Goal: Information Seeking & Learning: Understand process/instructions

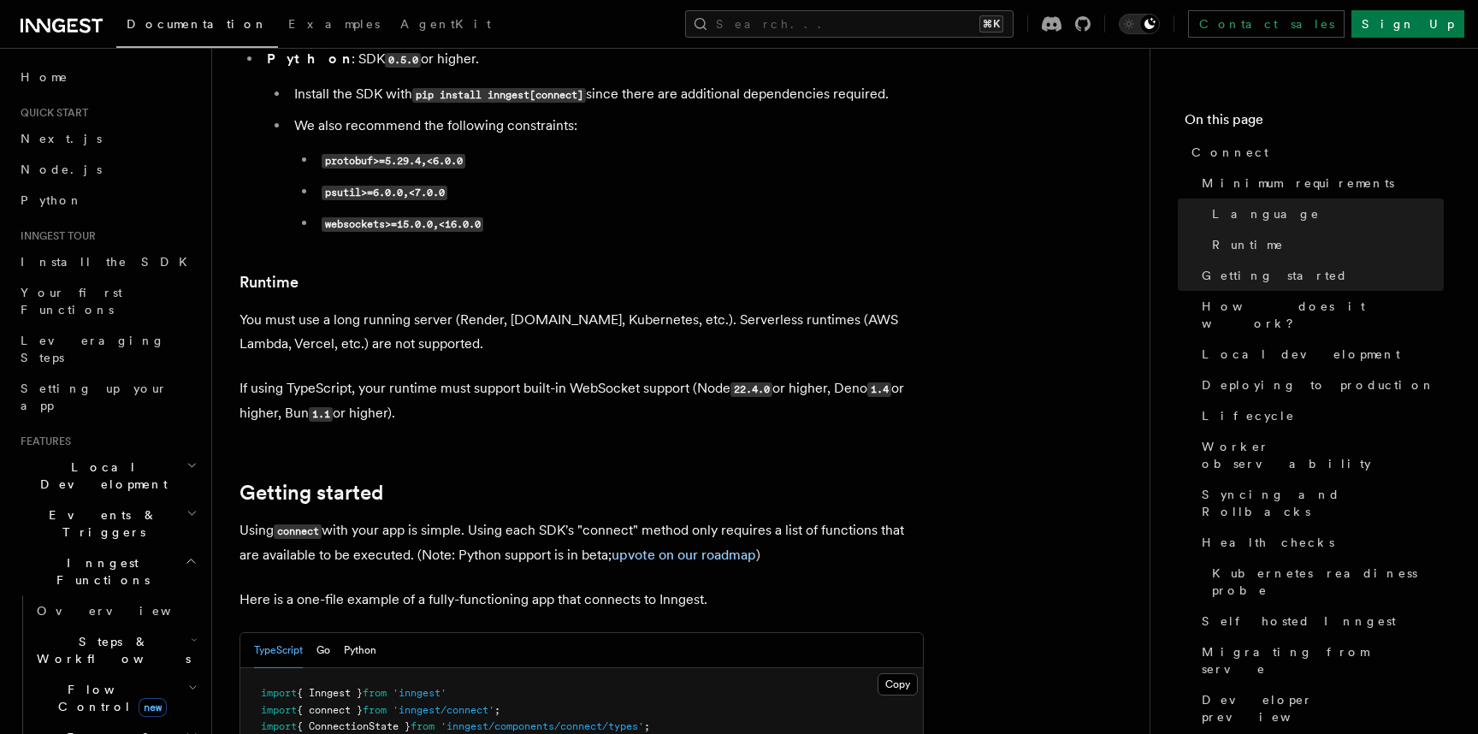
scroll to position [829, 0]
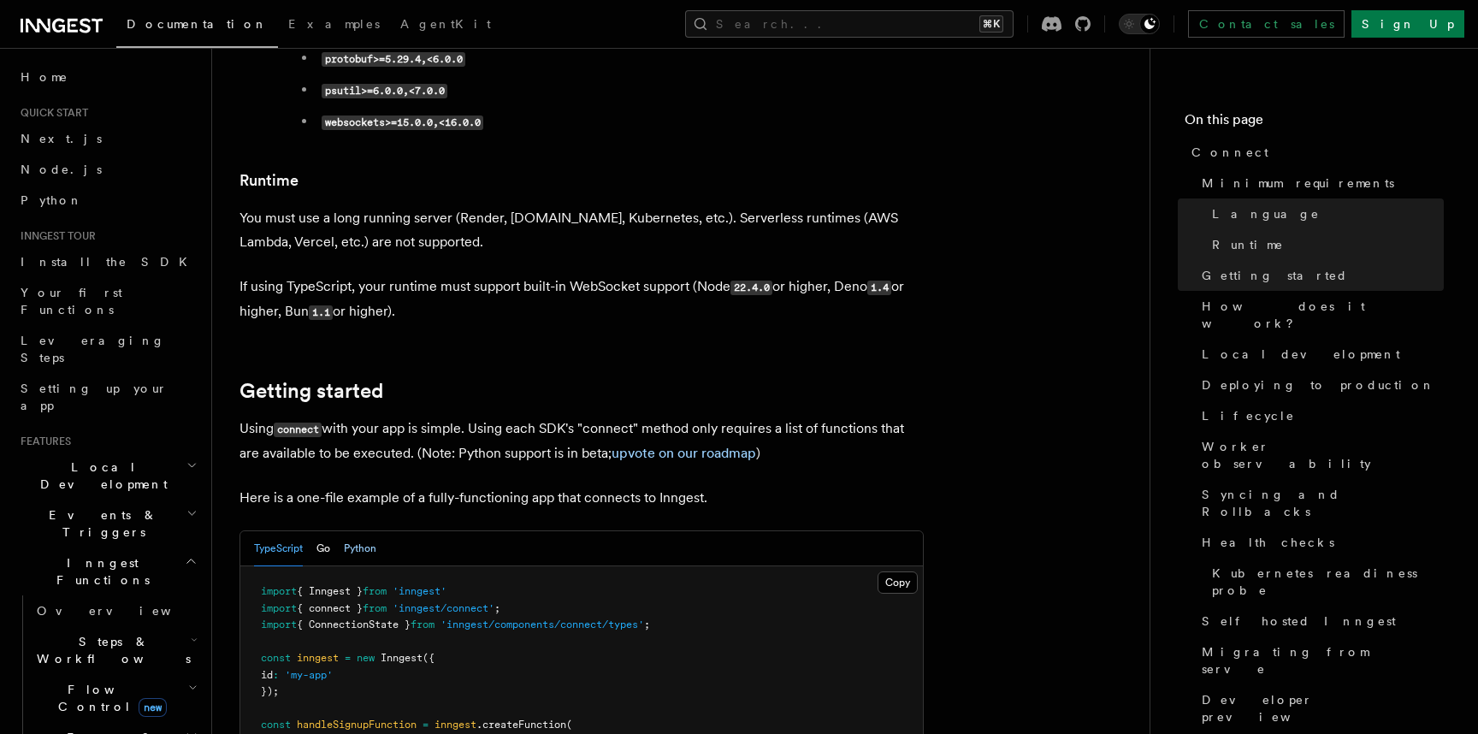
click at [358, 531] on button "Python" at bounding box center [360, 548] width 32 height 35
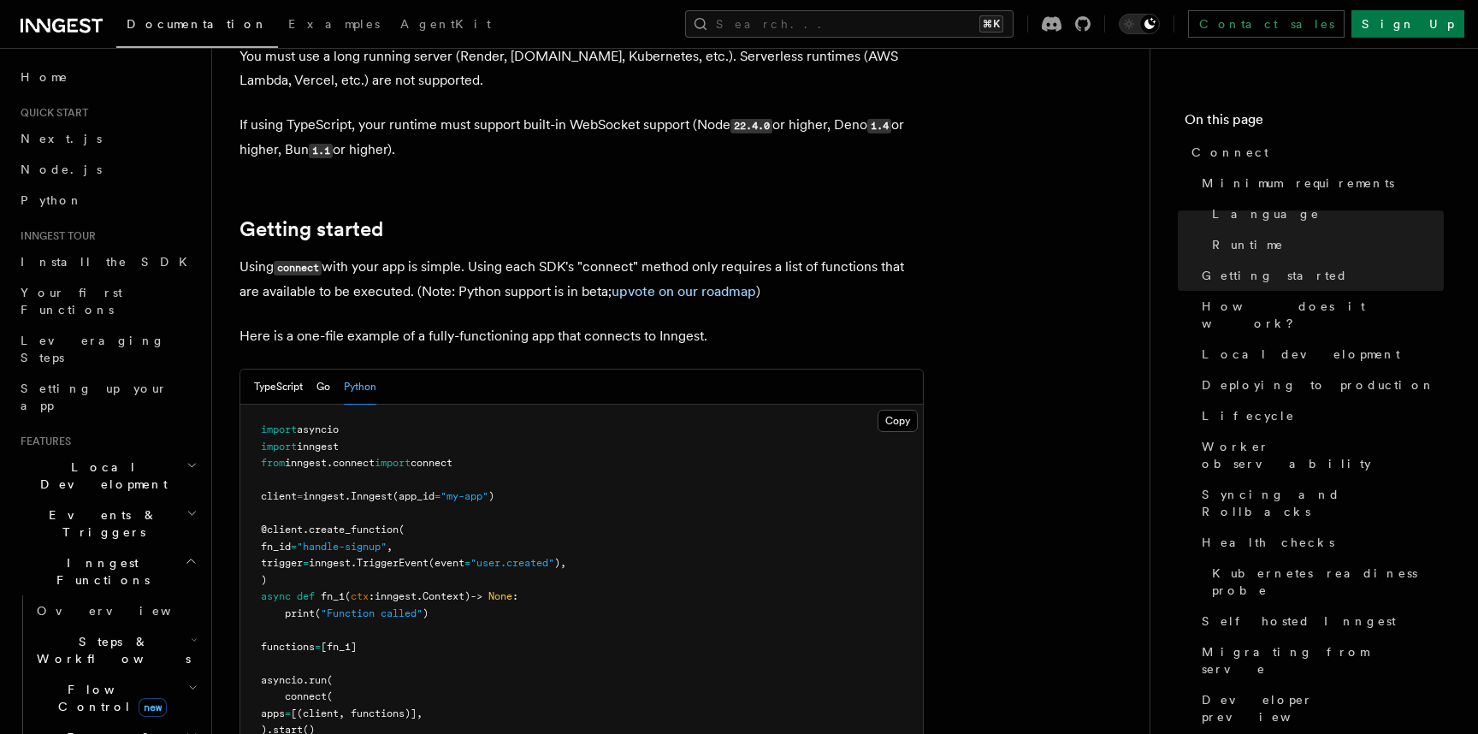
scroll to position [1001, 0]
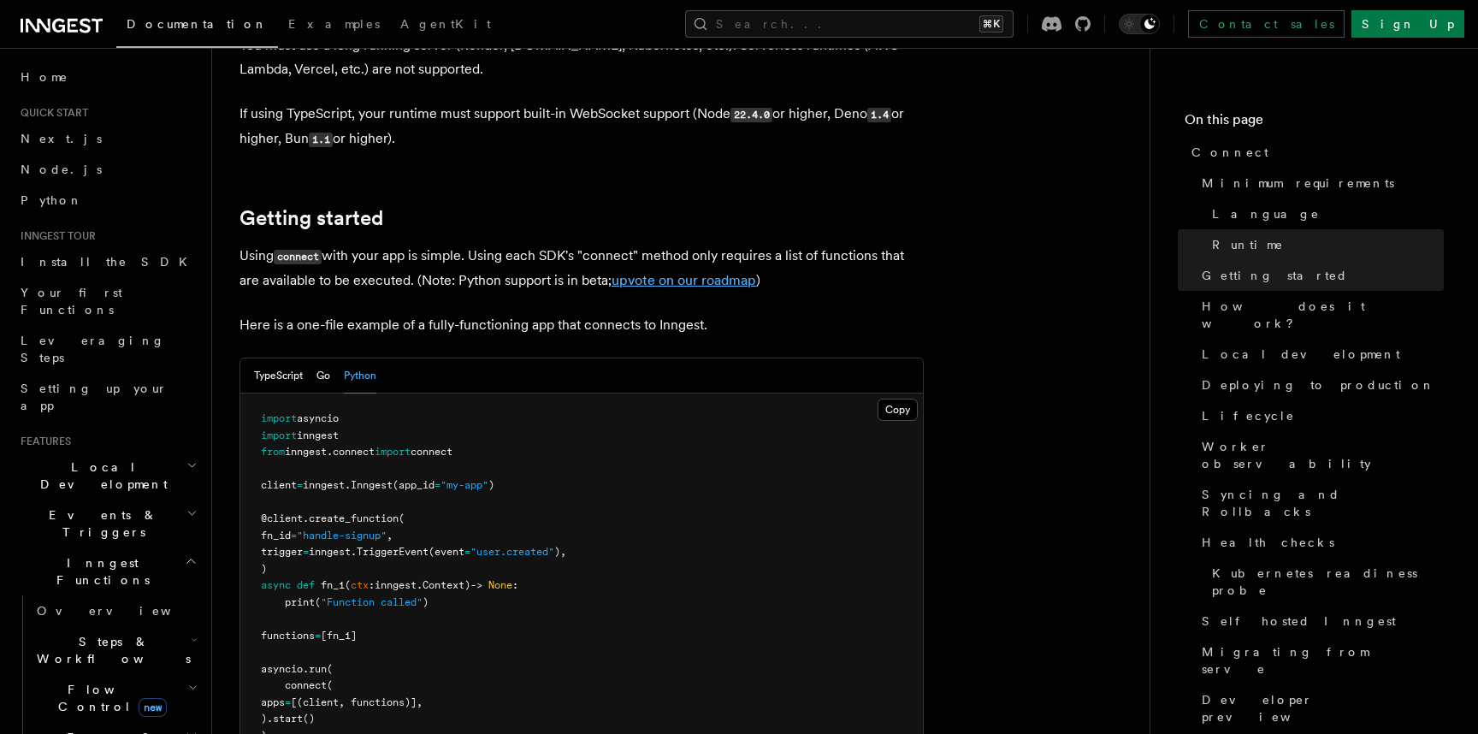
click at [723, 272] on link "upvote on our roadmap" at bounding box center [683, 280] width 145 height 16
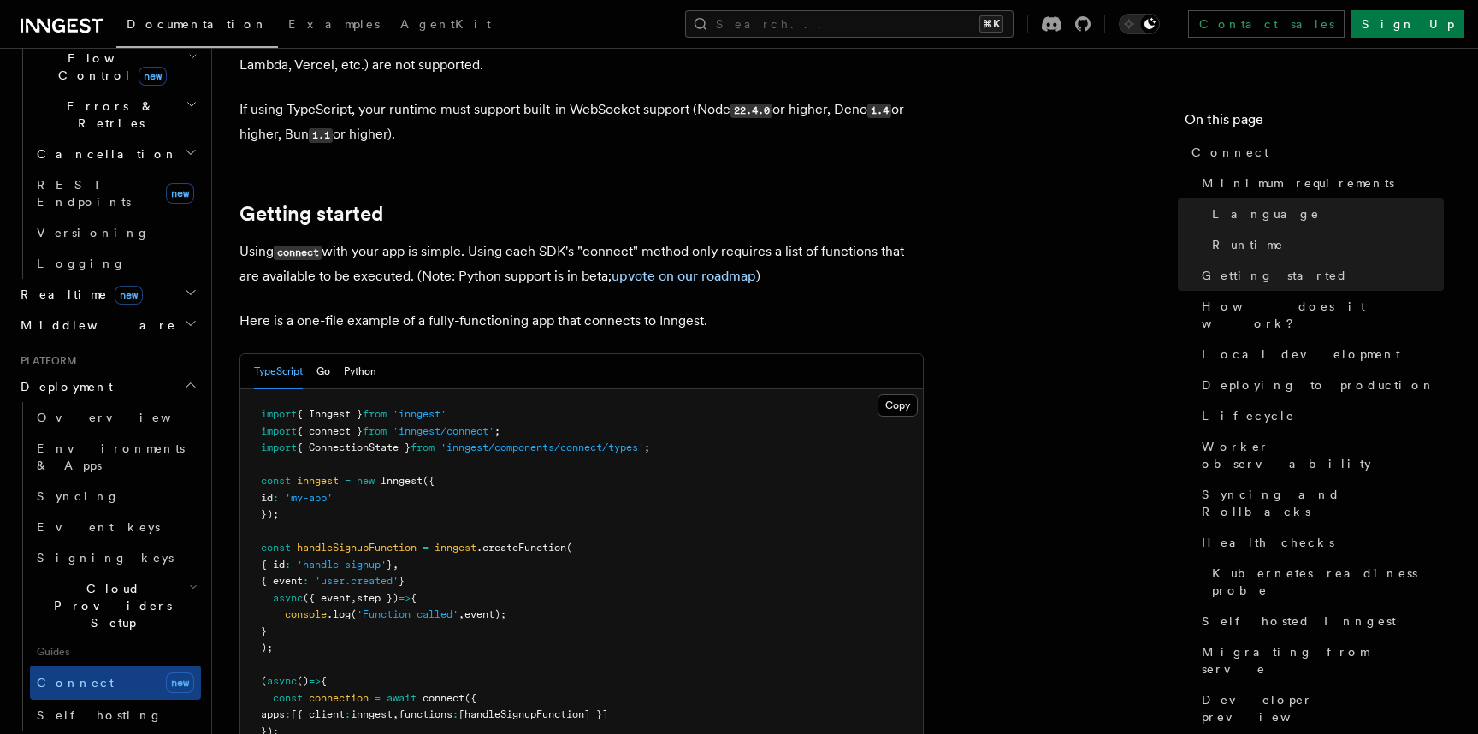
scroll to position [1023, 0]
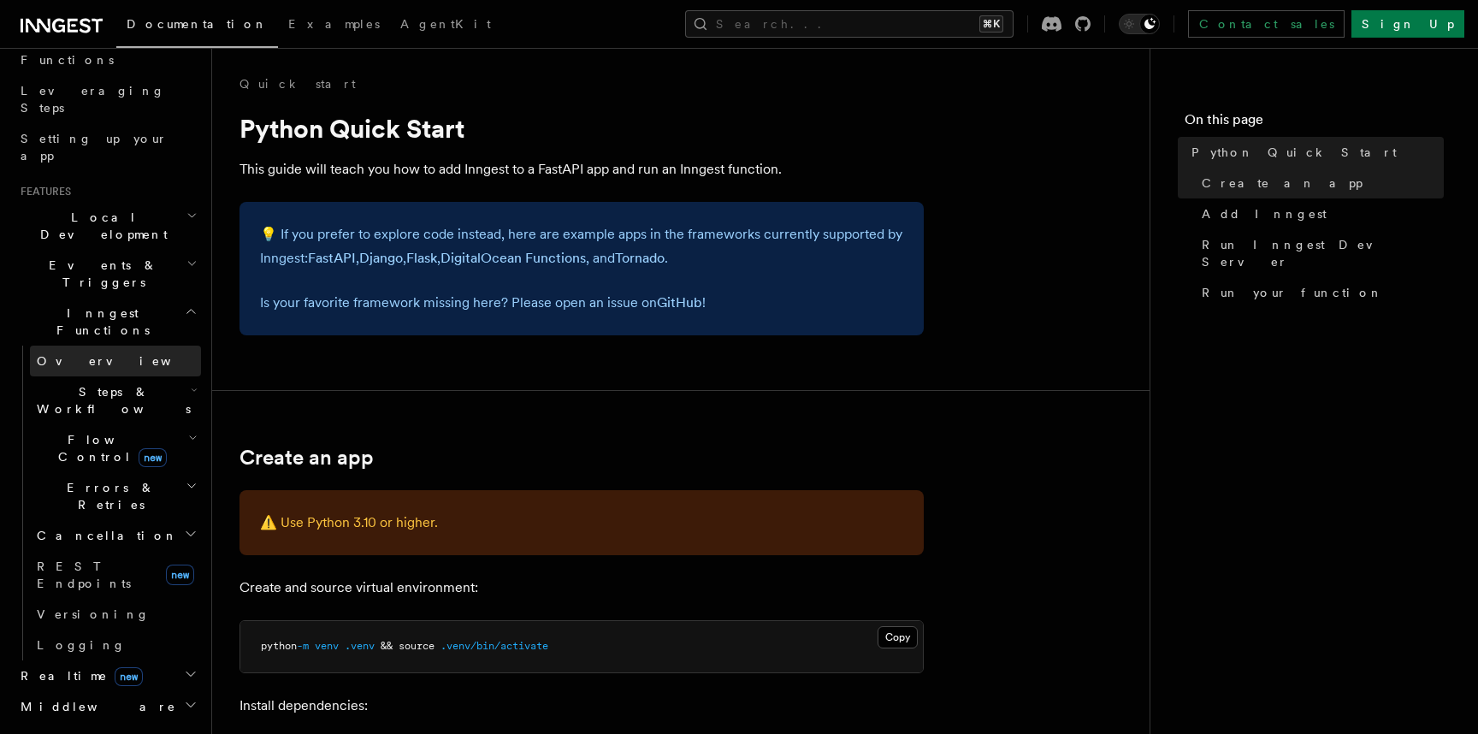
scroll to position [251, 0]
click at [130, 249] on h2 "Events & Triggers" at bounding box center [107, 273] width 187 height 48
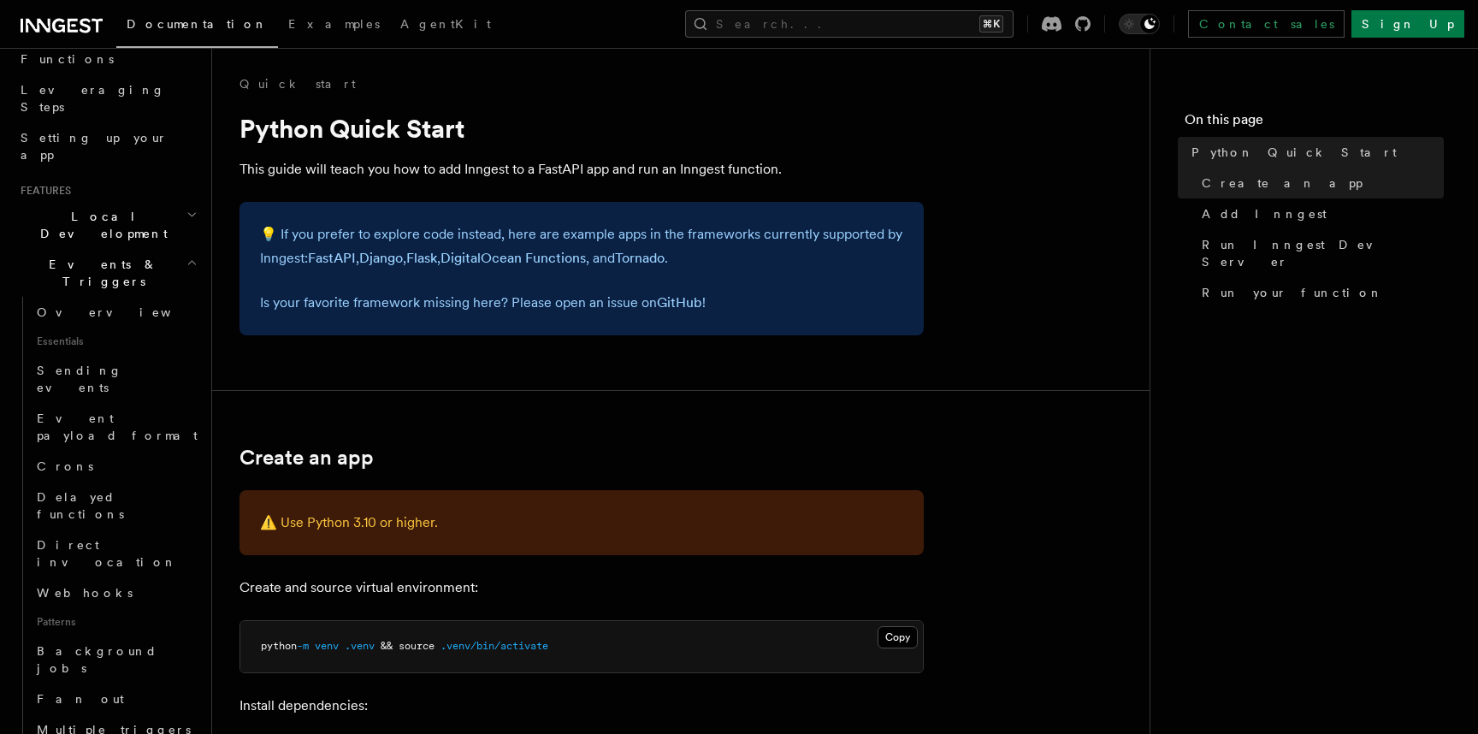
click at [130, 249] on h2 "Events & Triggers" at bounding box center [107, 273] width 187 height 48
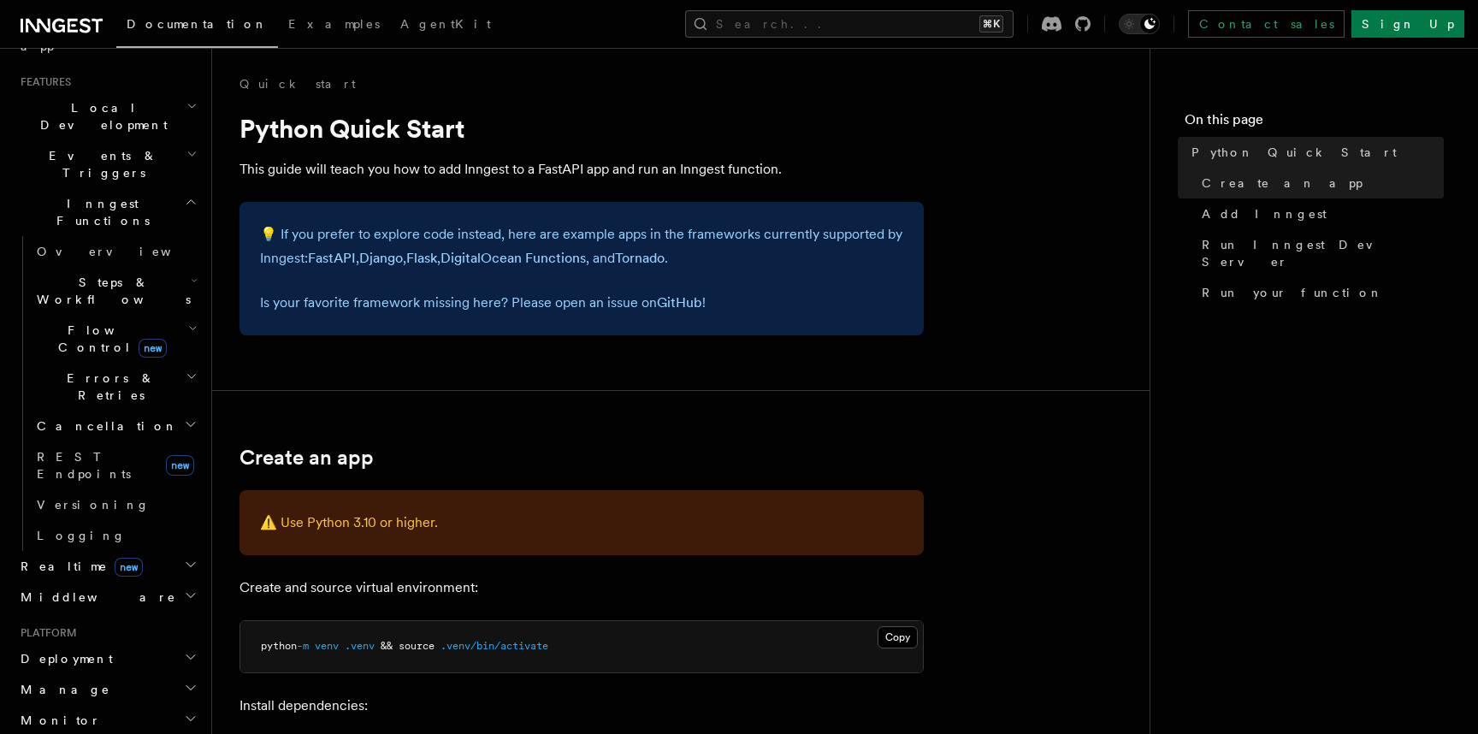
scroll to position [364, 0]
click at [89, 231] on link "Overview" at bounding box center [115, 246] width 171 height 31
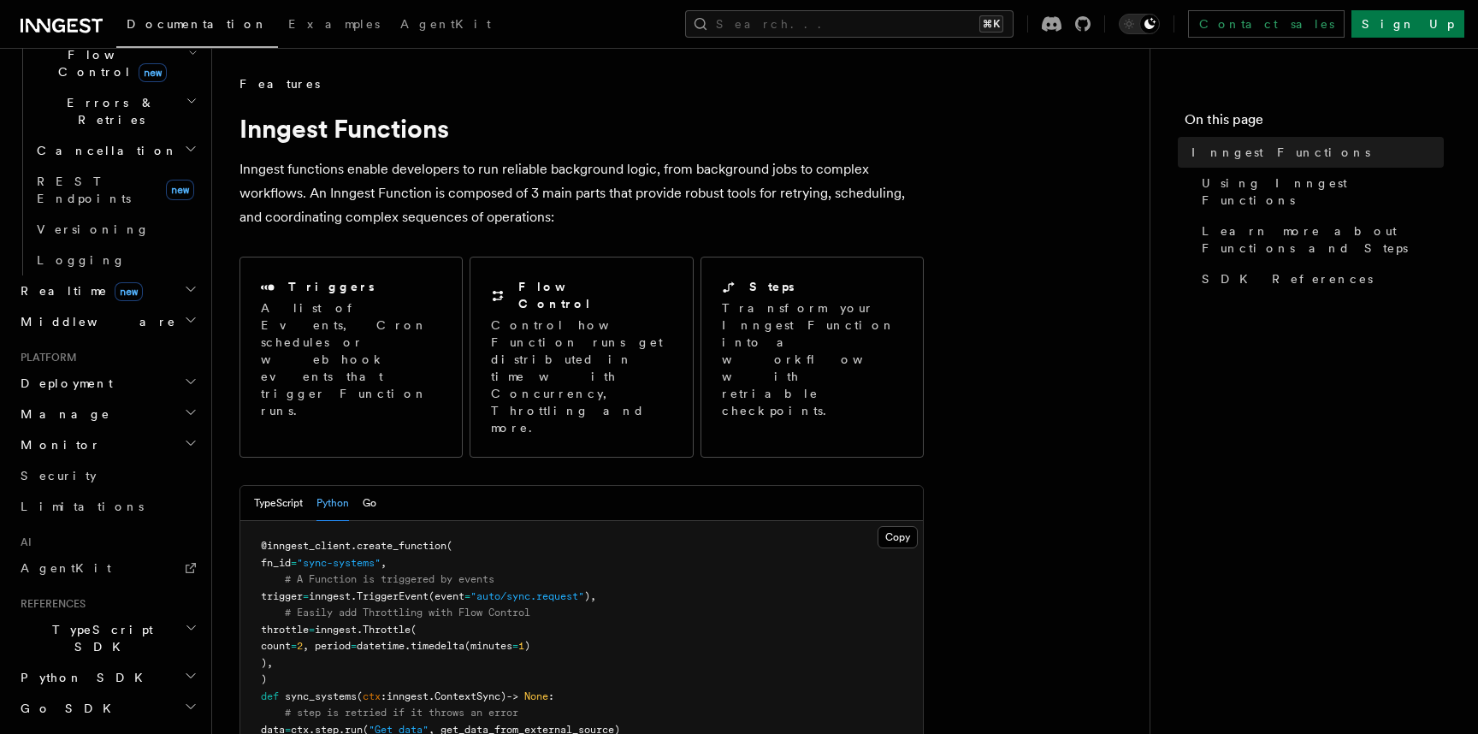
scroll to position [638, 0]
click at [54, 665] on span "Python SDK" at bounding box center [83, 673] width 139 height 17
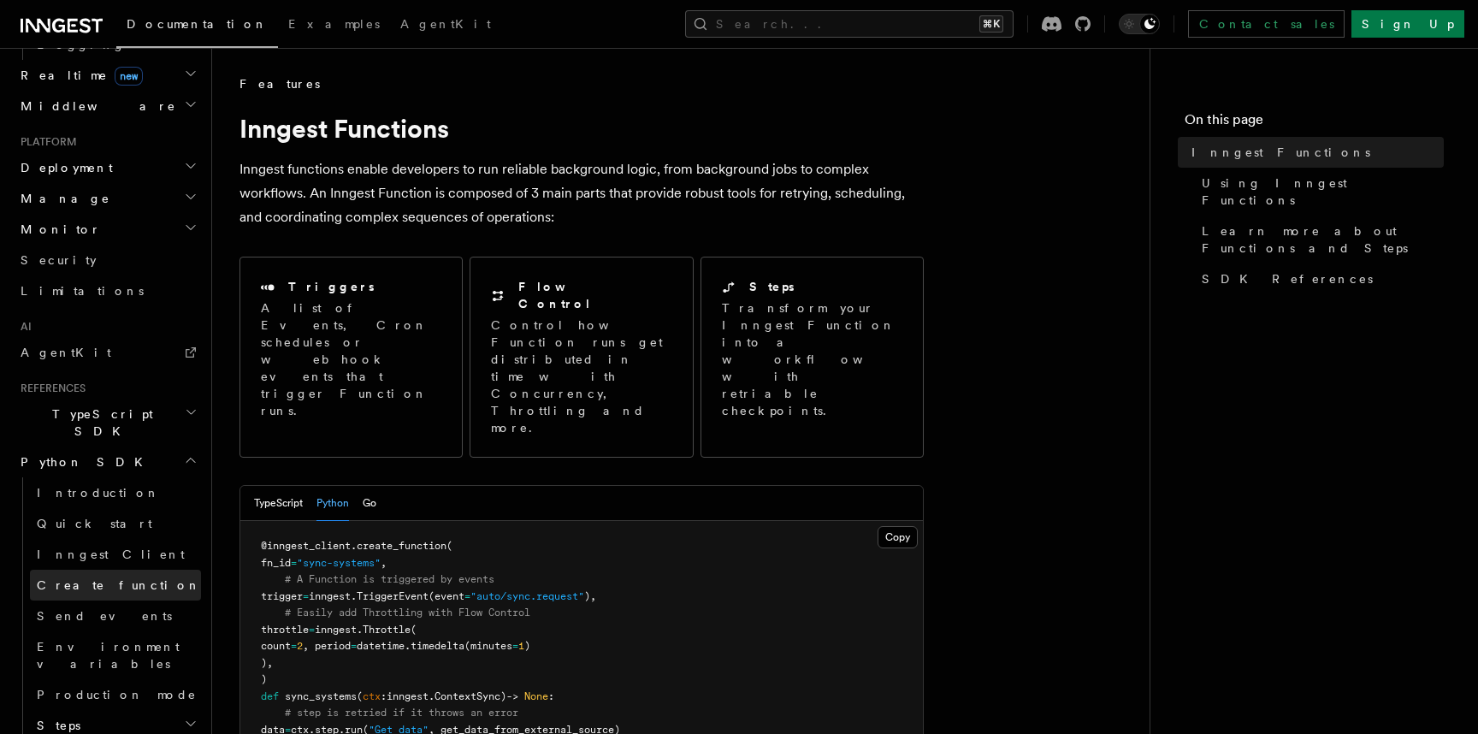
scroll to position [870, 0]
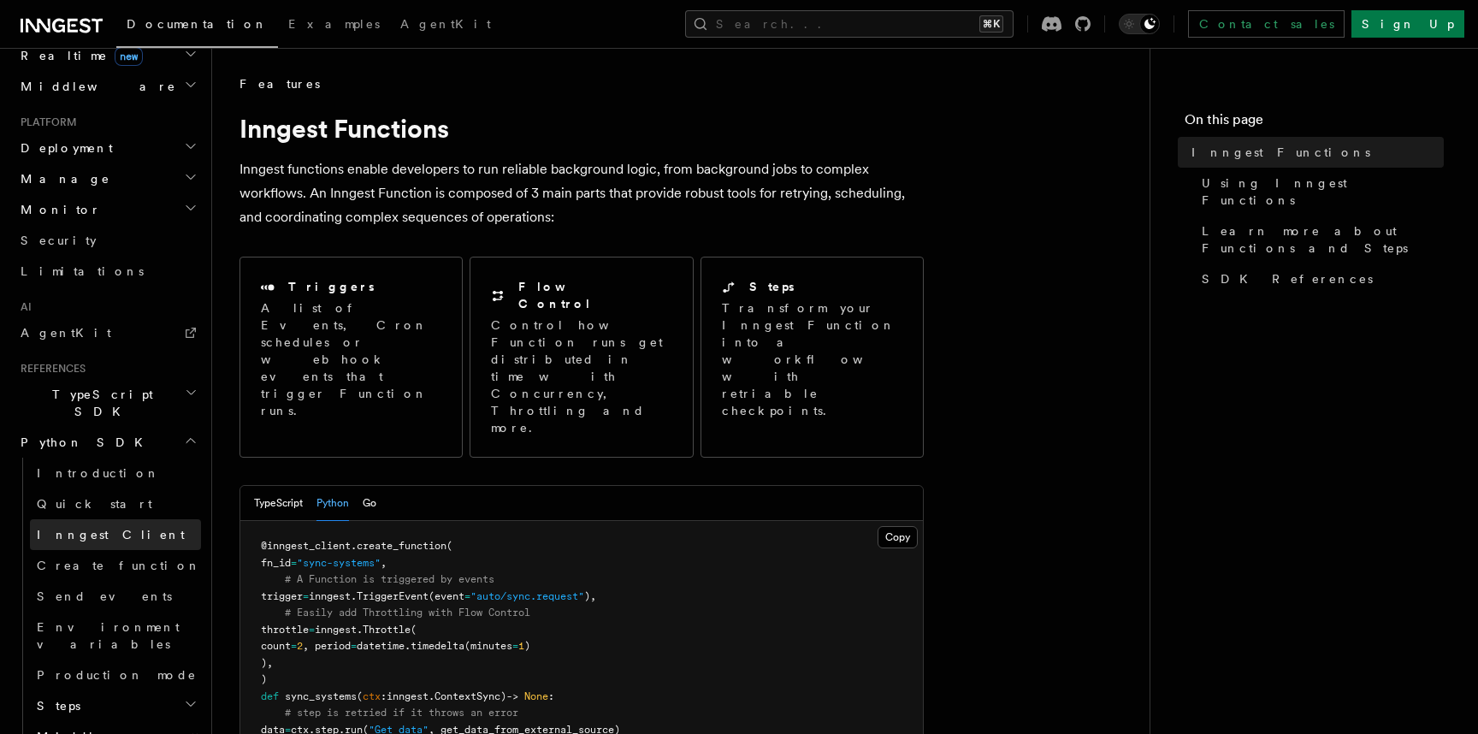
click at [100, 519] on link "Inngest Client" at bounding box center [115, 534] width 171 height 31
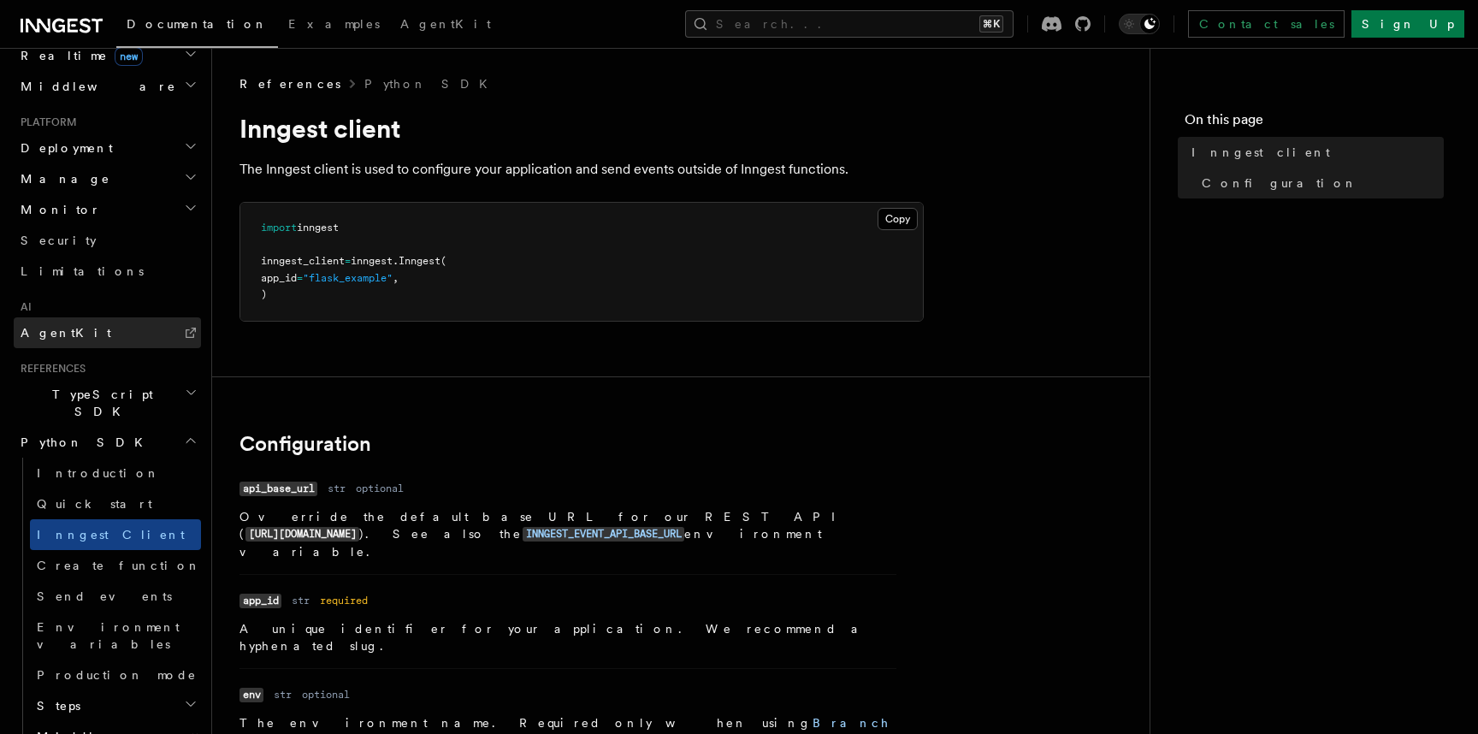
click at [65, 326] on span "AgentKit" at bounding box center [66, 333] width 91 height 14
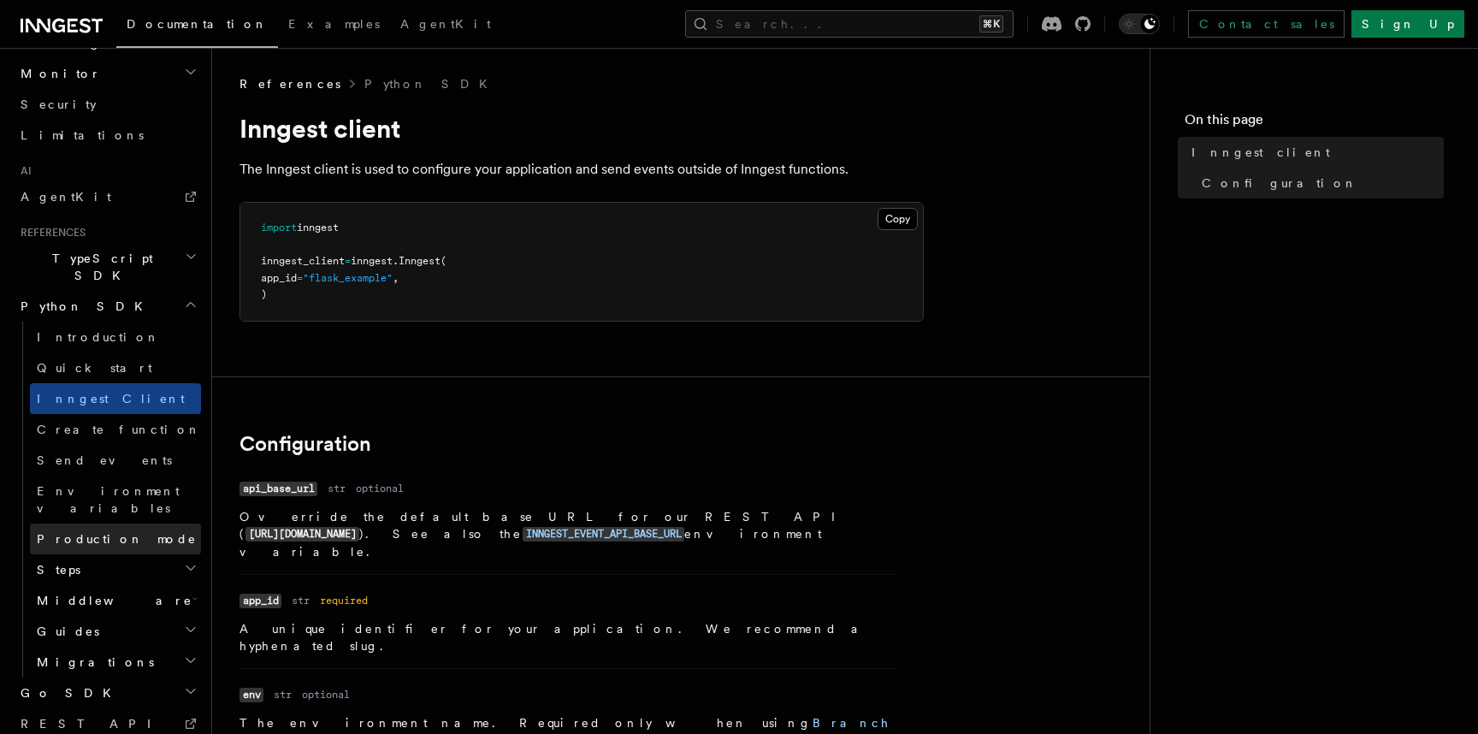
scroll to position [1007, 0]
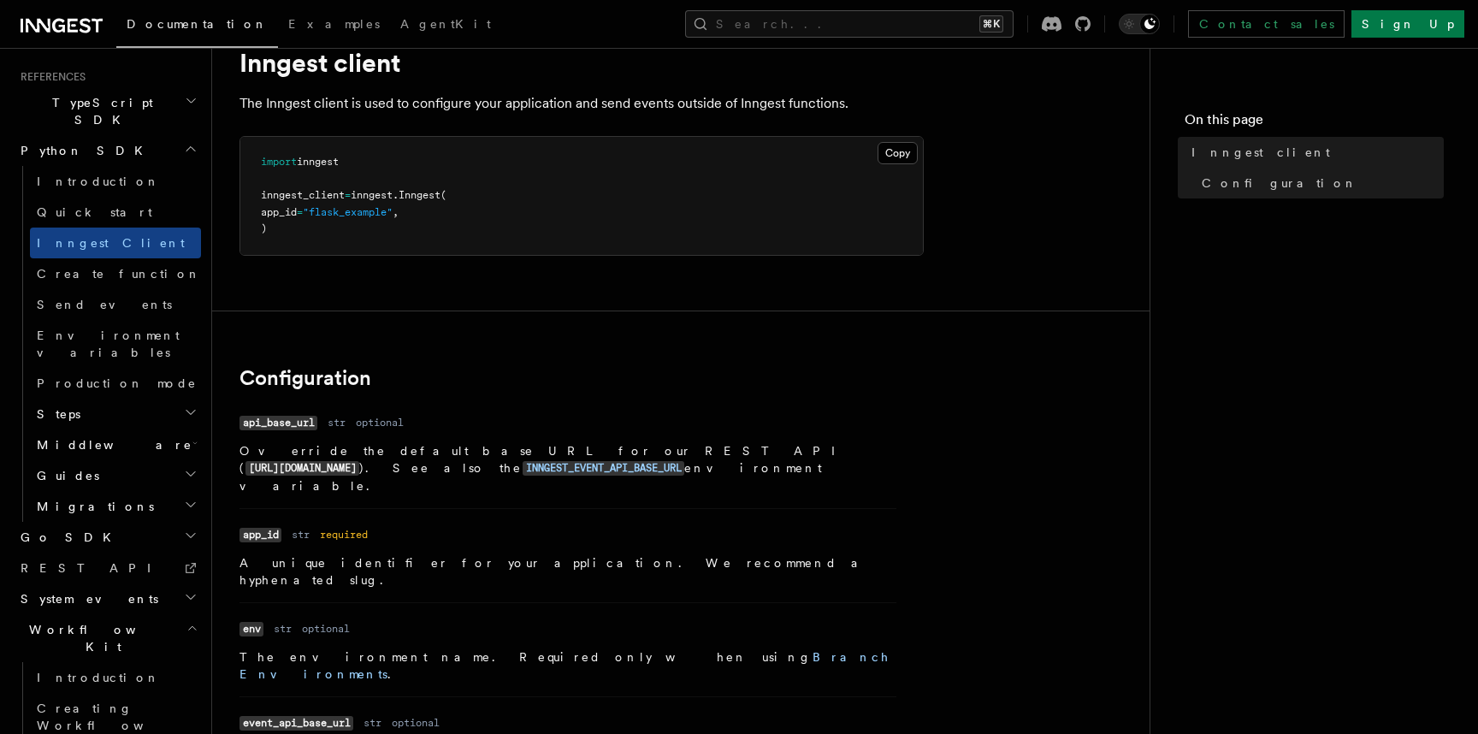
scroll to position [0, 0]
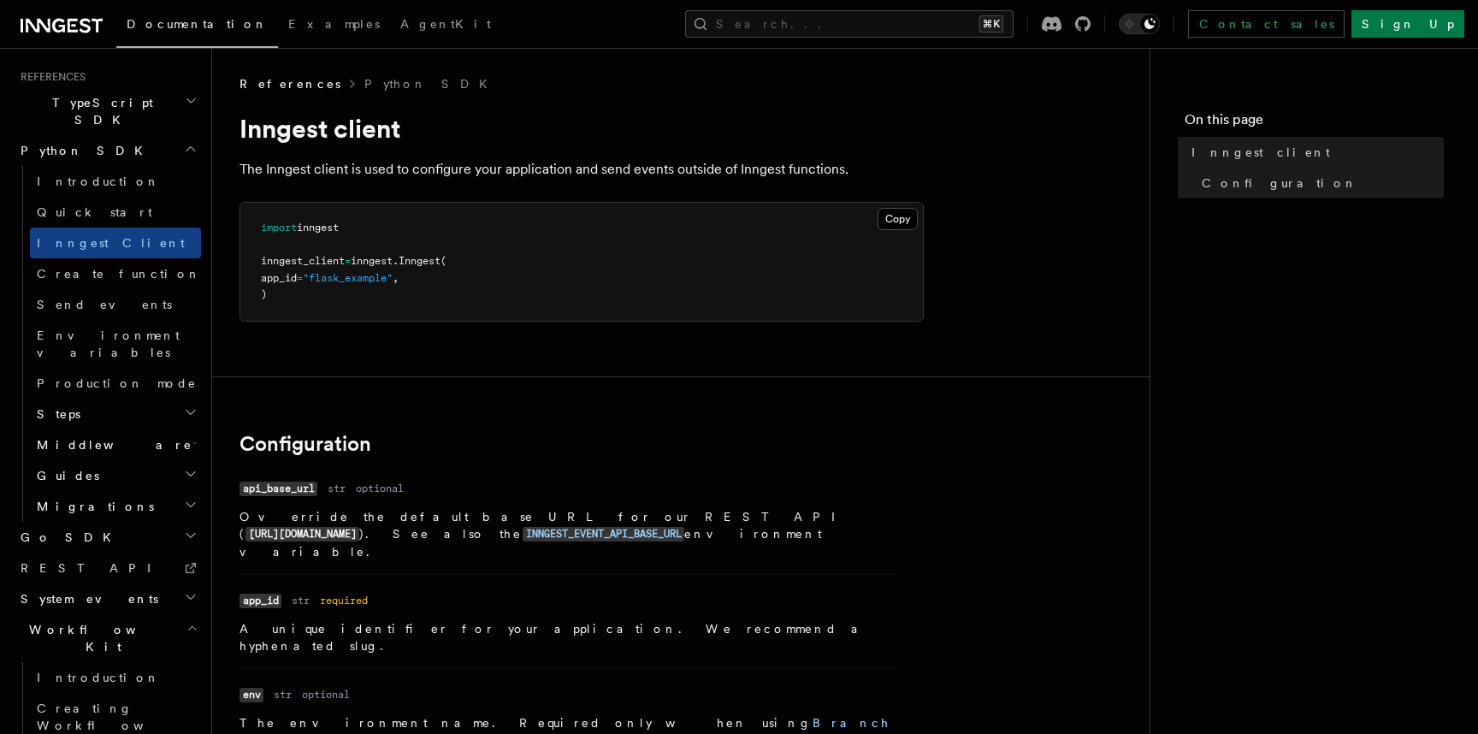
click at [98, 429] on h2 "Middleware" at bounding box center [115, 444] width 171 height 31
click at [92, 522] on h2 "Guides" at bounding box center [115, 537] width 171 height 31
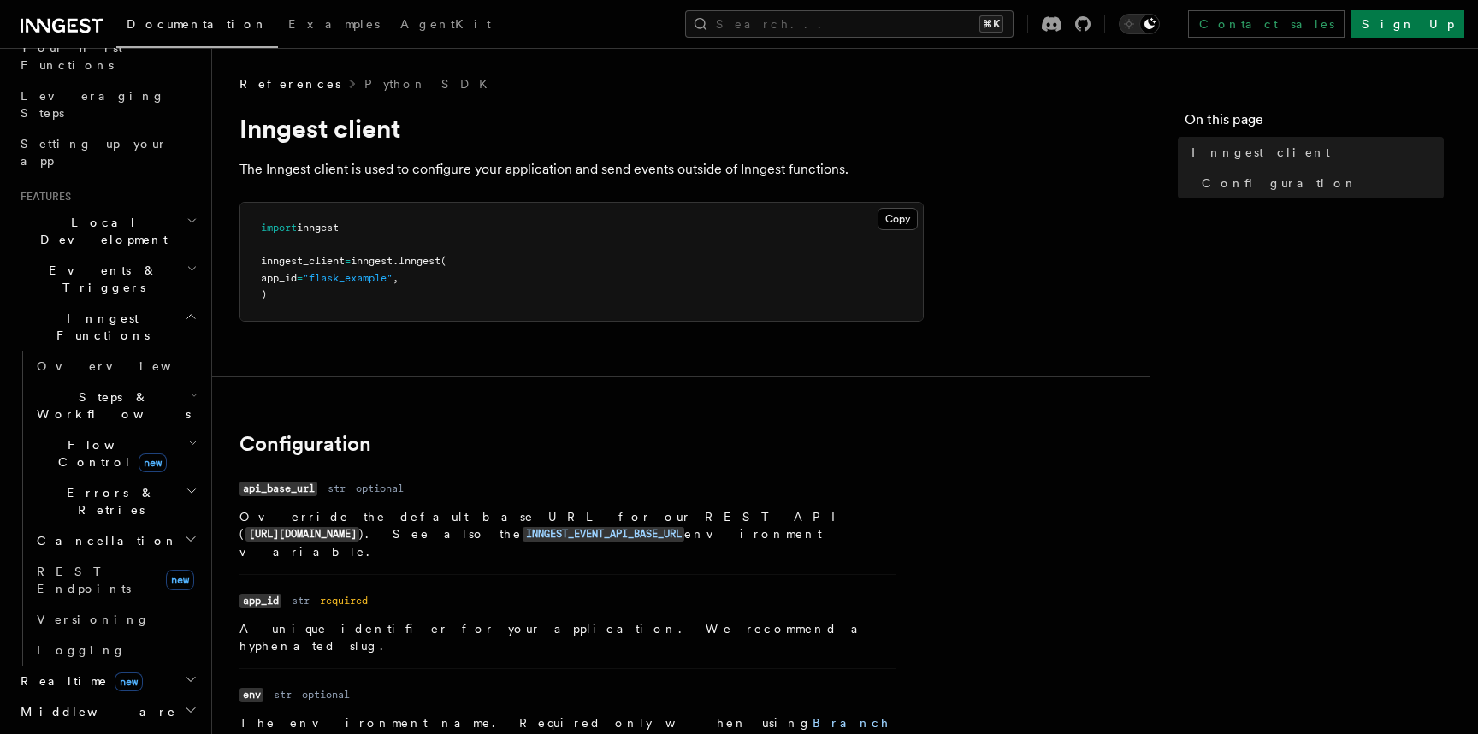
scroll to position [194, 0]
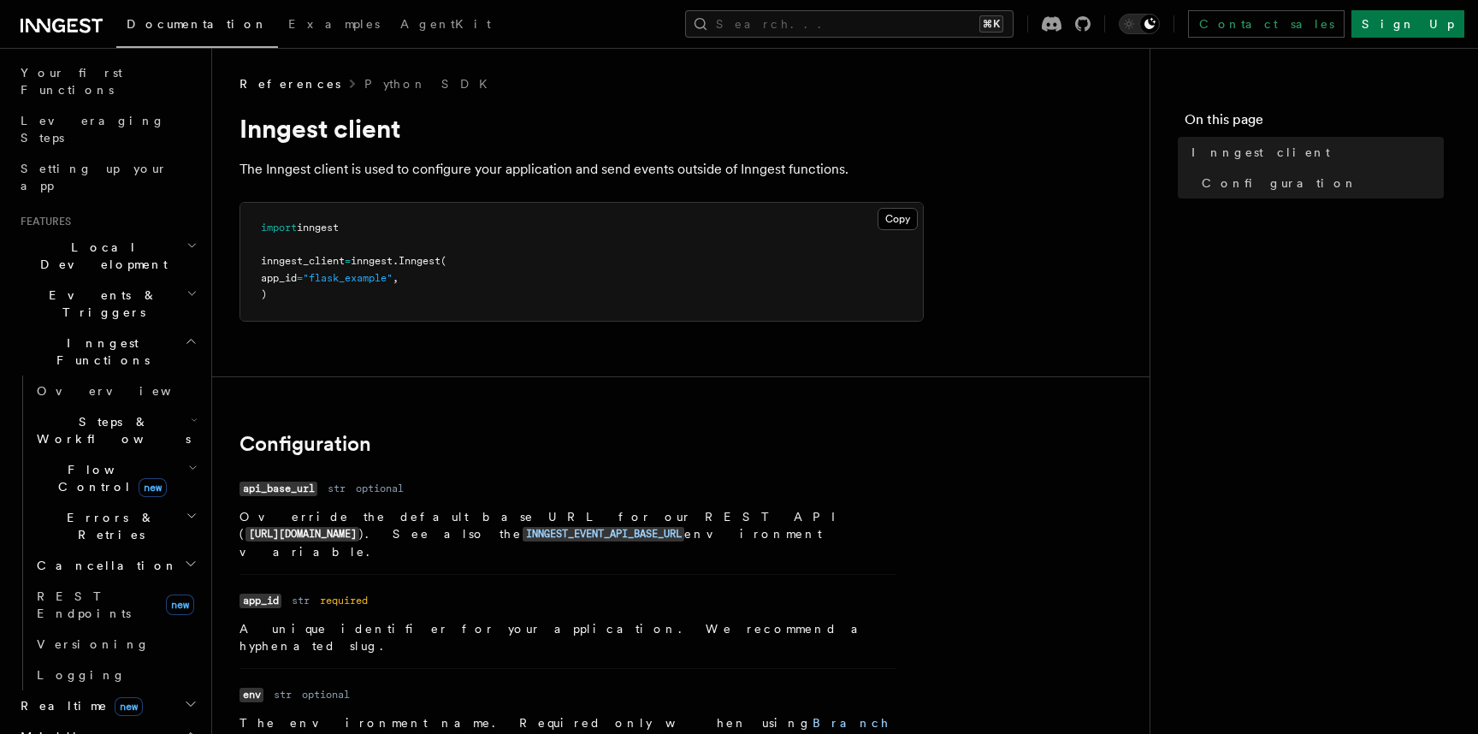
scroll to position [218, 0]
click at [143, 281] on h2 "Events & Triggers" at bounding box center [107, 305] width 187 height 48
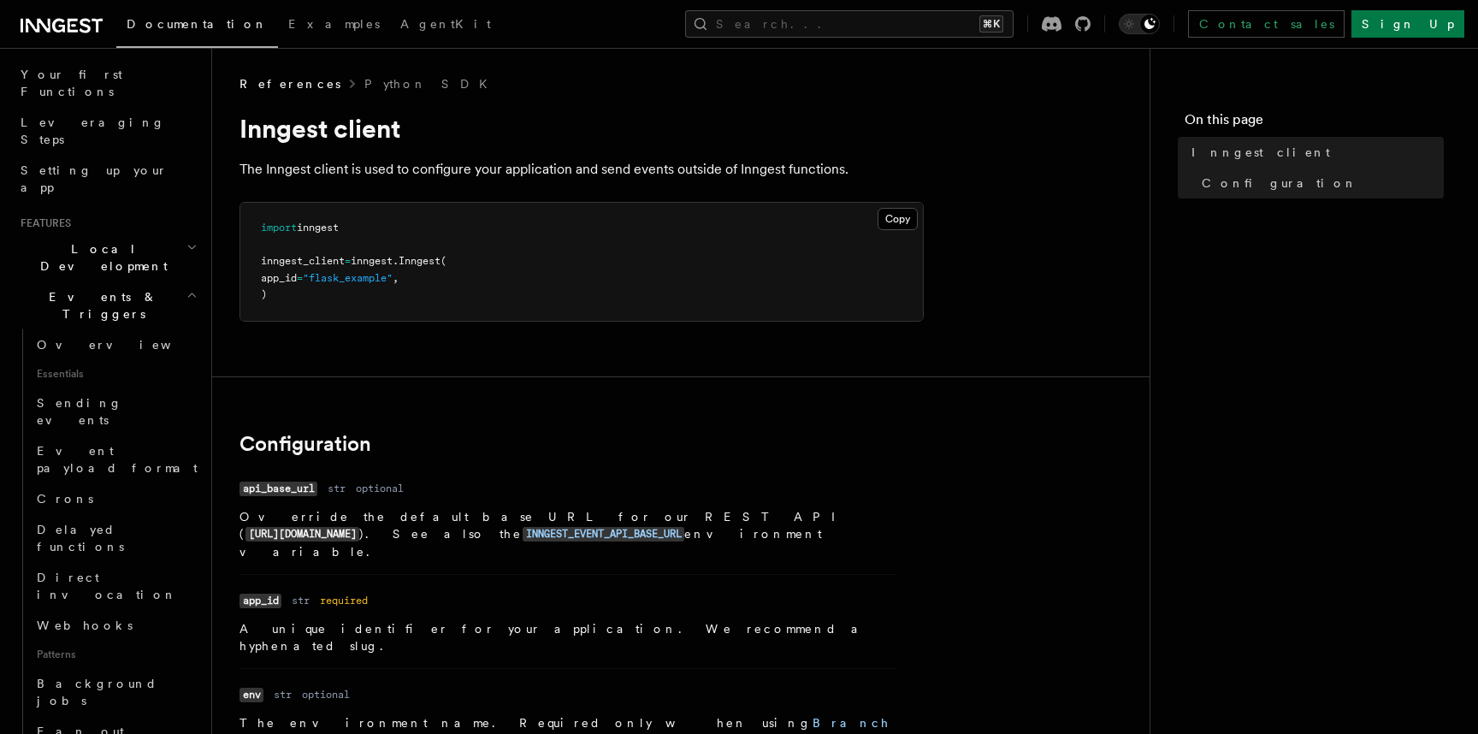
click at [113, 240] on span "Local Development" at bounding box center [100, 257] width 173 height 34
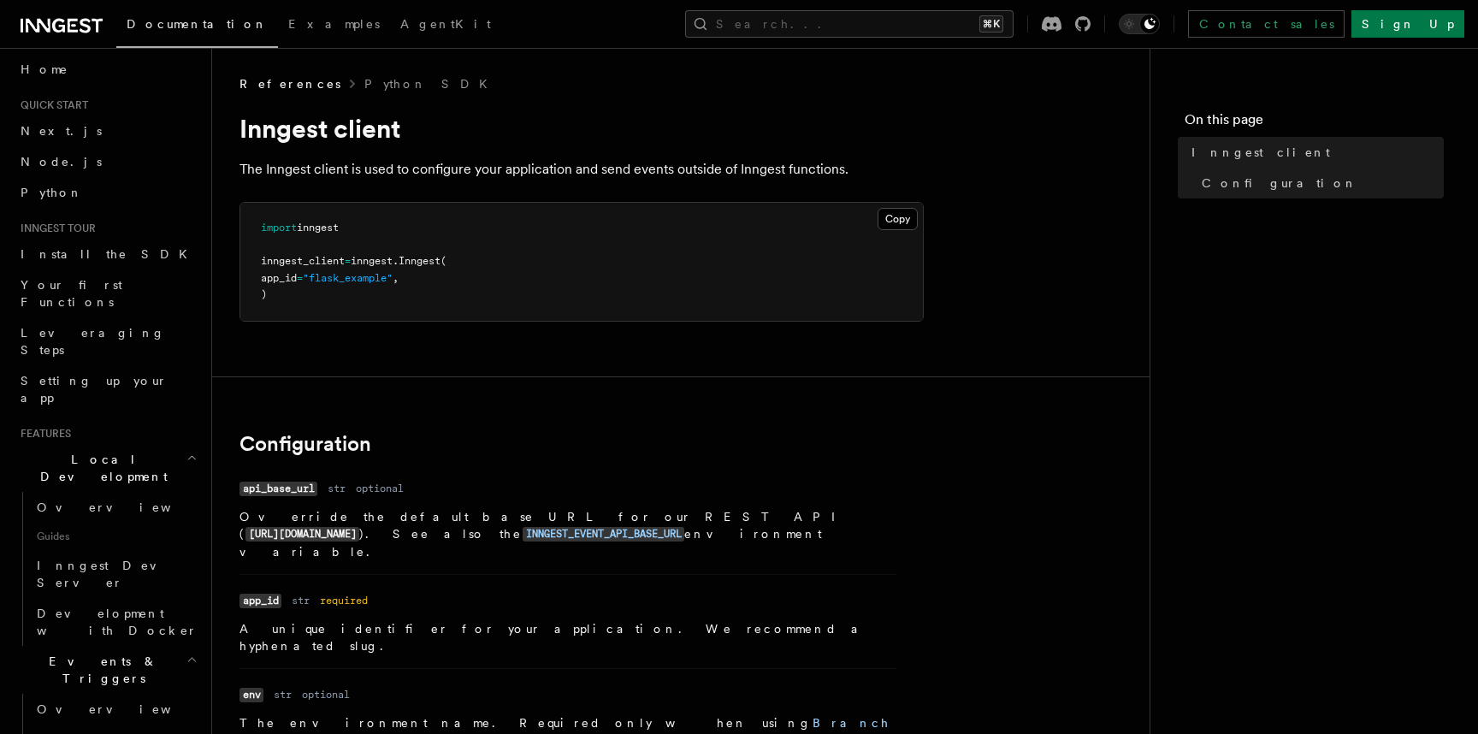
scroll to position [0, 0]
click at [113, 202] on link "Python" at bounding box center [107, 200] width 187 height 31
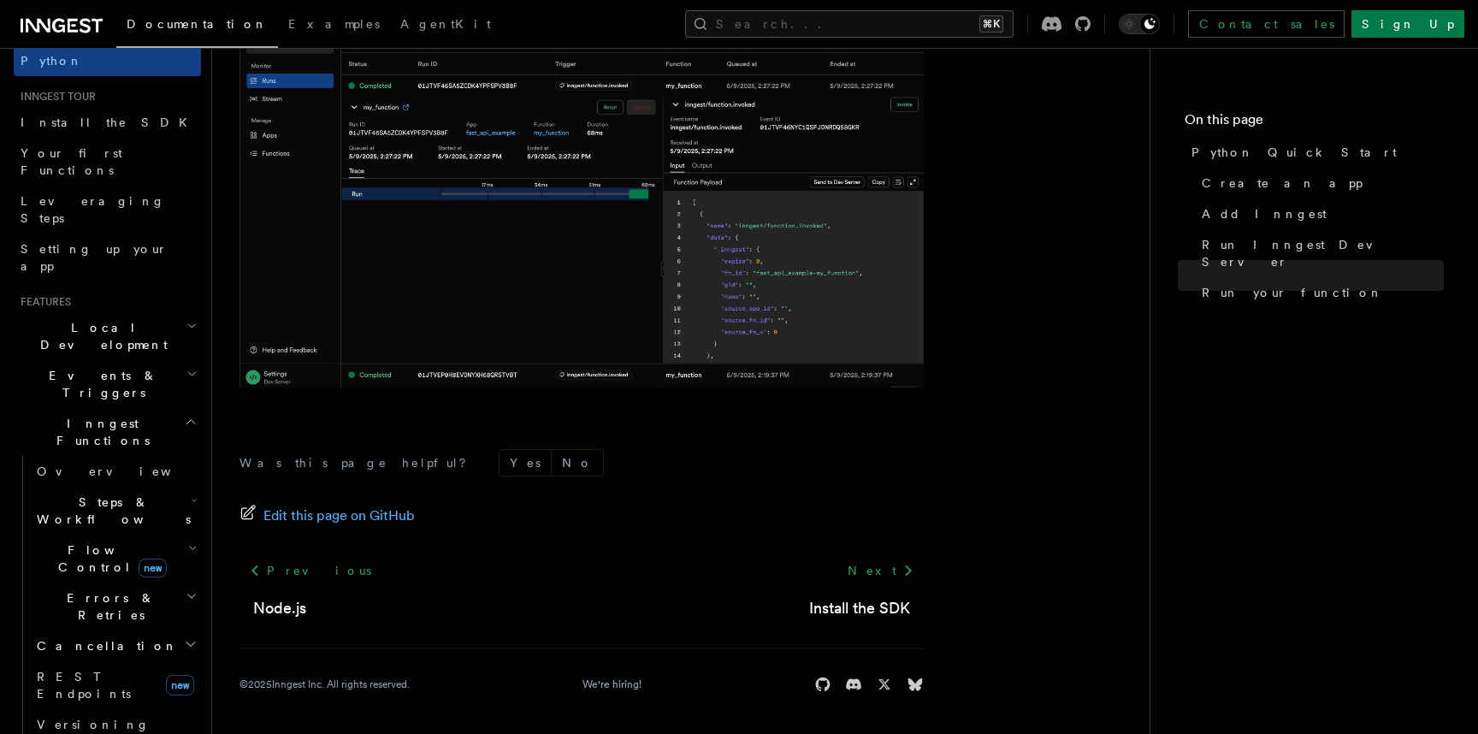
scroll to position [114, 0]
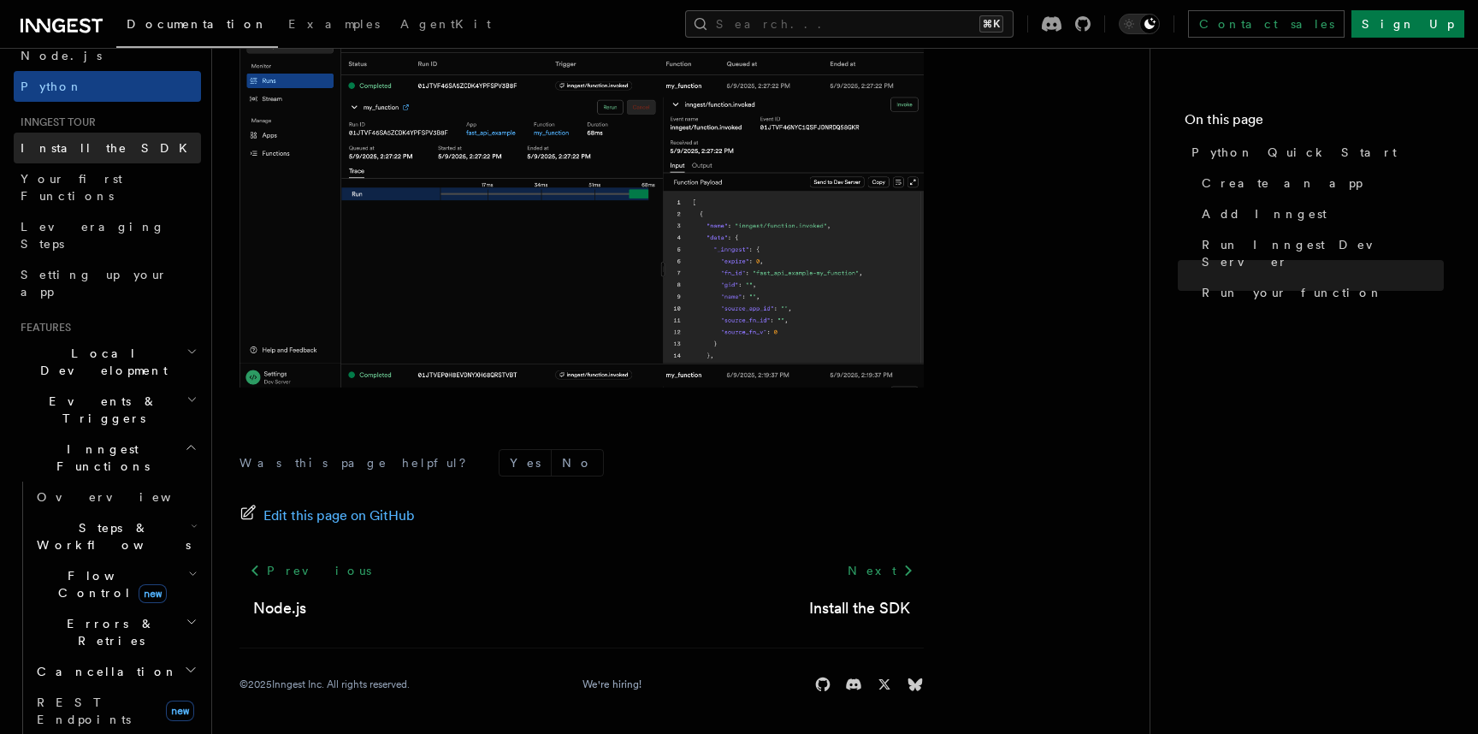
click at [98, 156] on span "Install the SDK" at bounding box center [109, 147] width 177 height 17
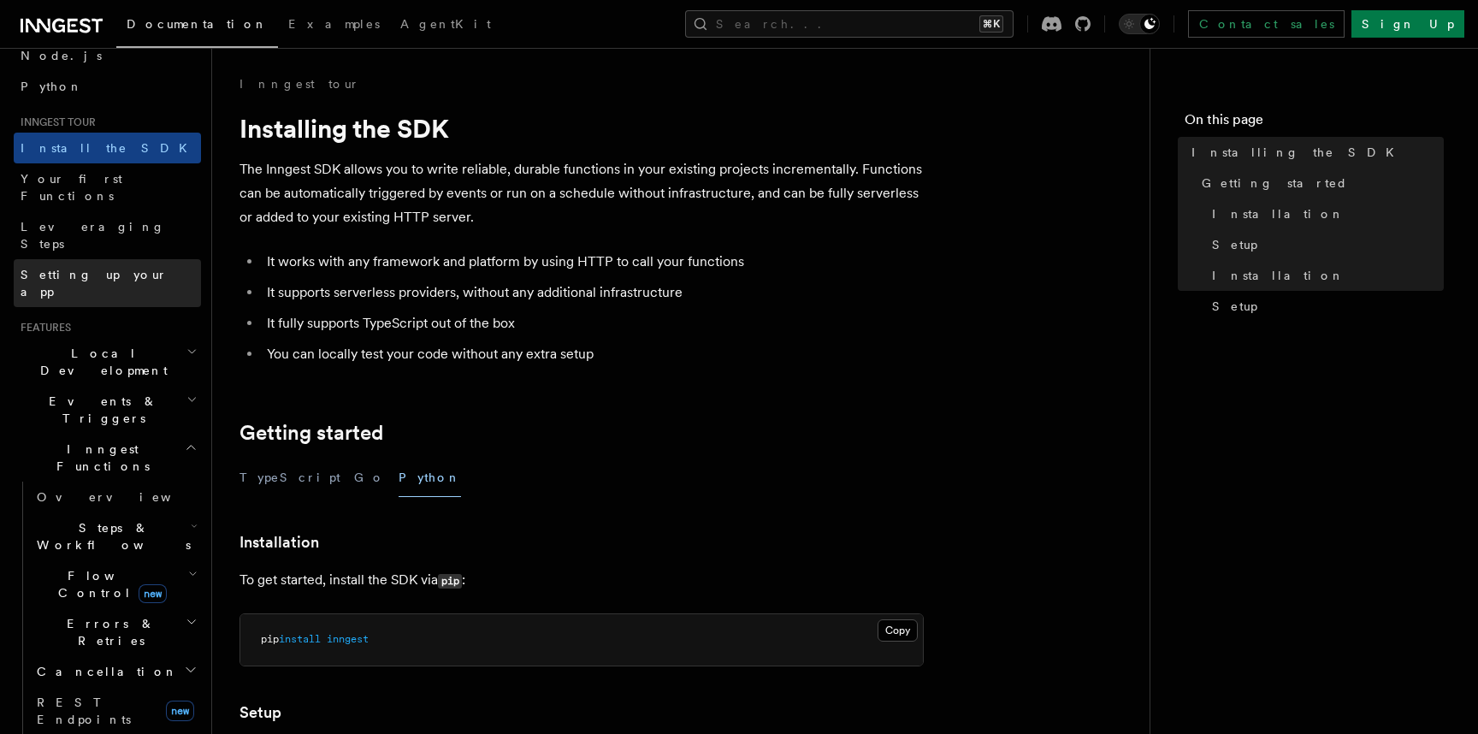
click at [110, 268] on span "Setting up your app" at bounding box center [94, 283] width 147 height 31
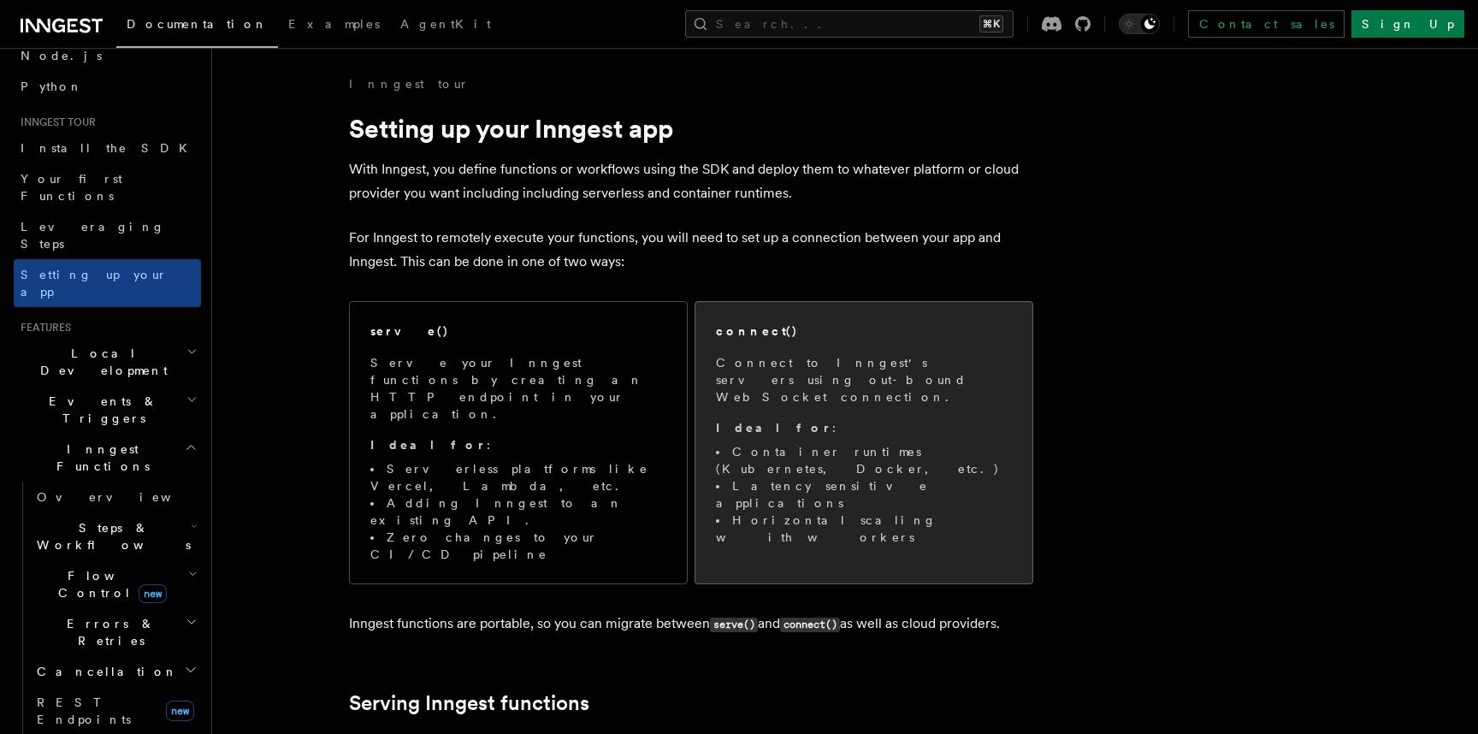
click at [878, 487] on div "connect() Connect to Inngest's servers using out-bound WebSocket connection. Id…" at bounding box center [863, 434] width 337 height 264
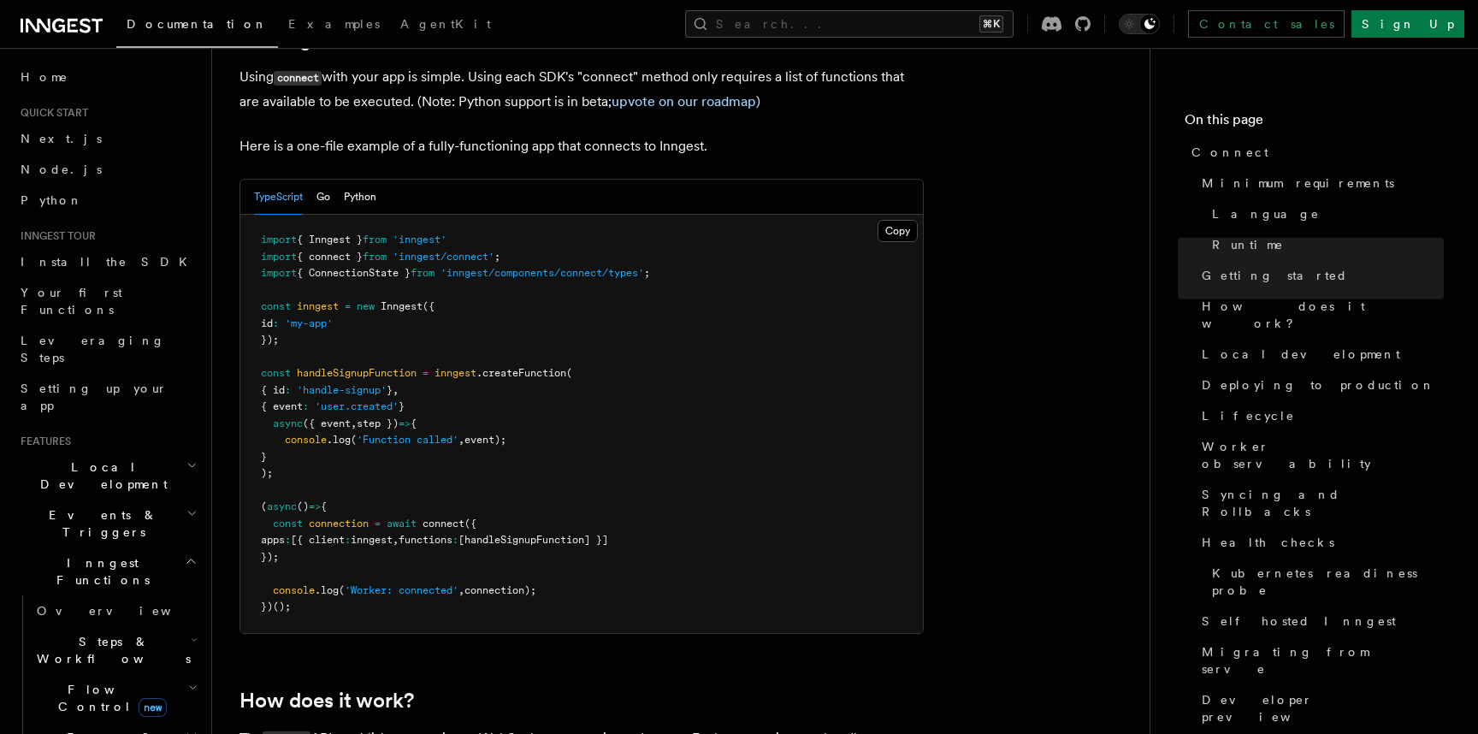
scroll to position [1188, 0]
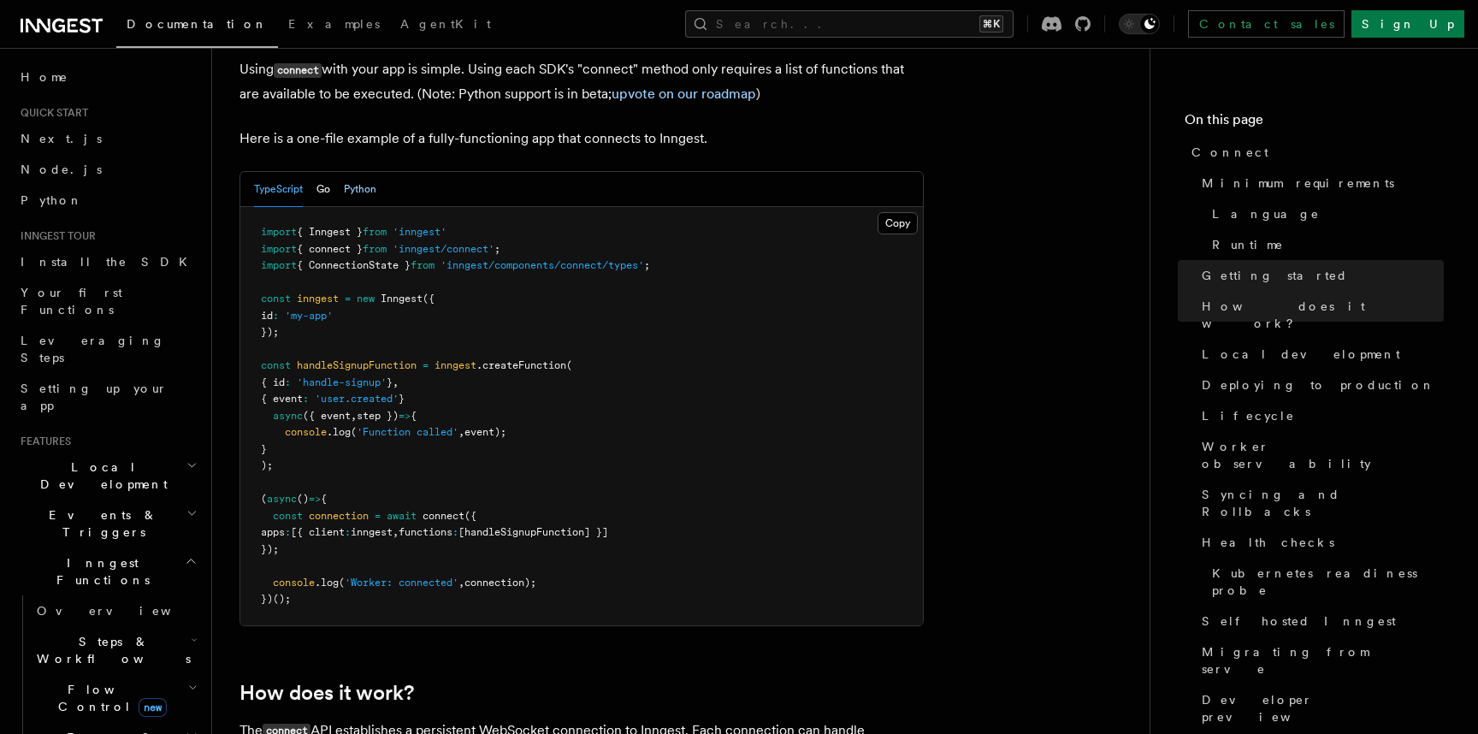
click at [362, 172] on button "Python" at bounding box center [360, 189] width 32 height 35
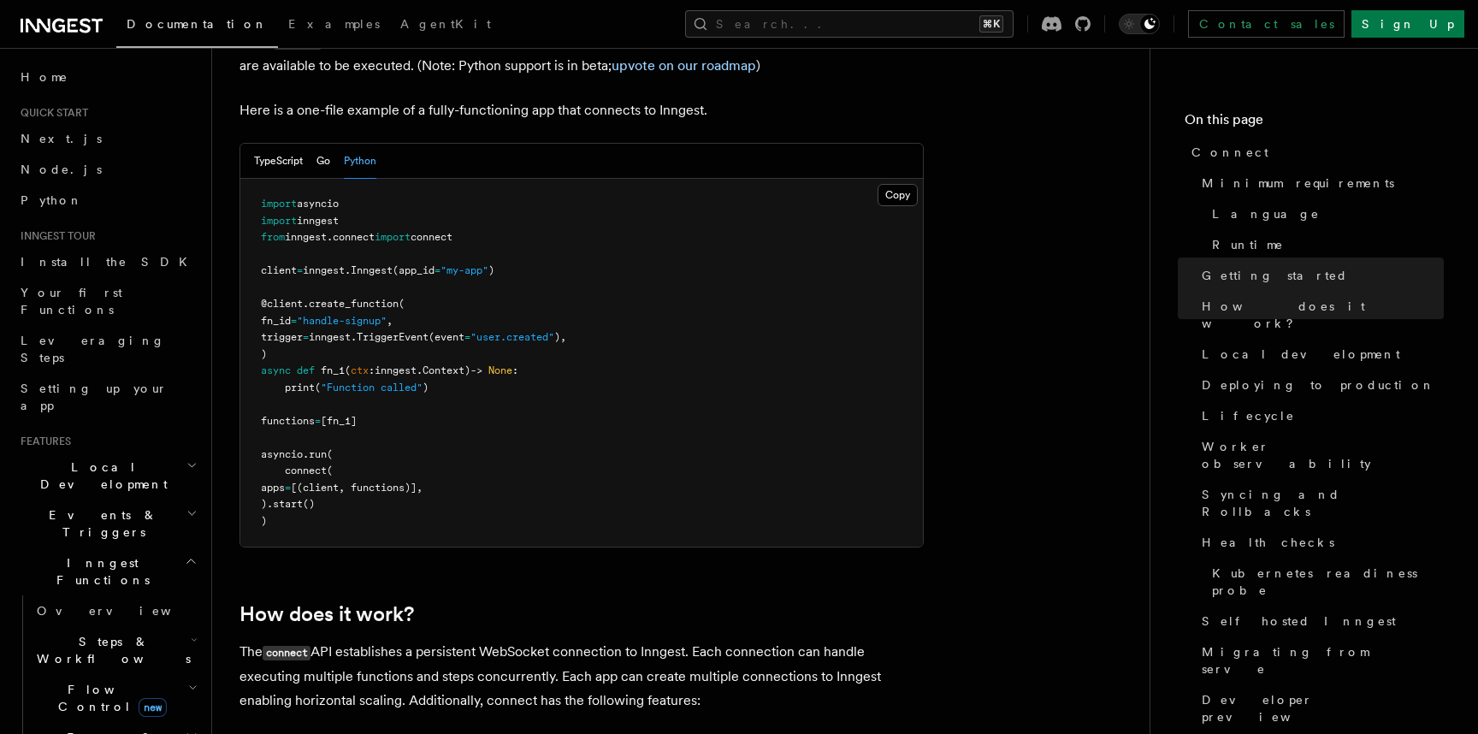
scroll to position [1233, 0]
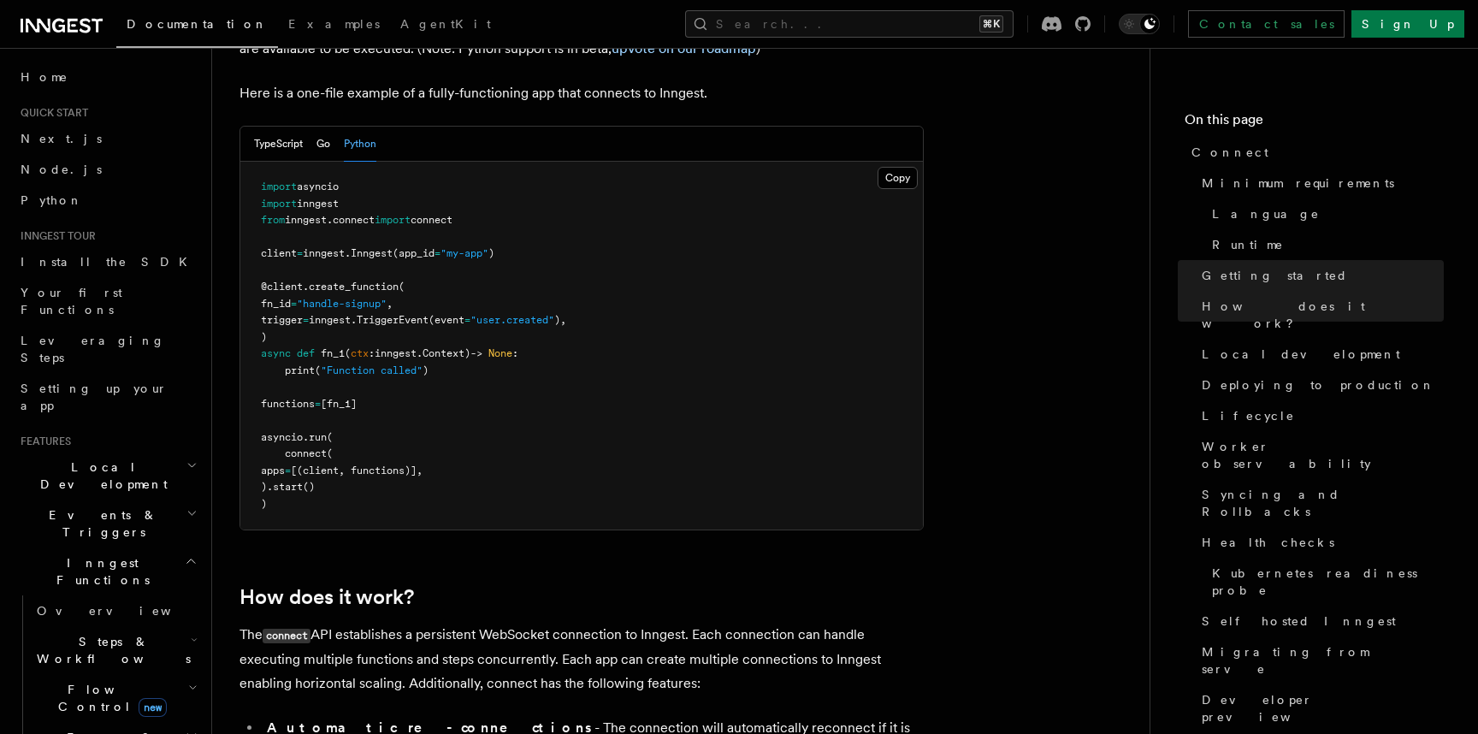
click at [94, 458] on span "Local Development" at bounding box center [100, 475] width 173 height 34
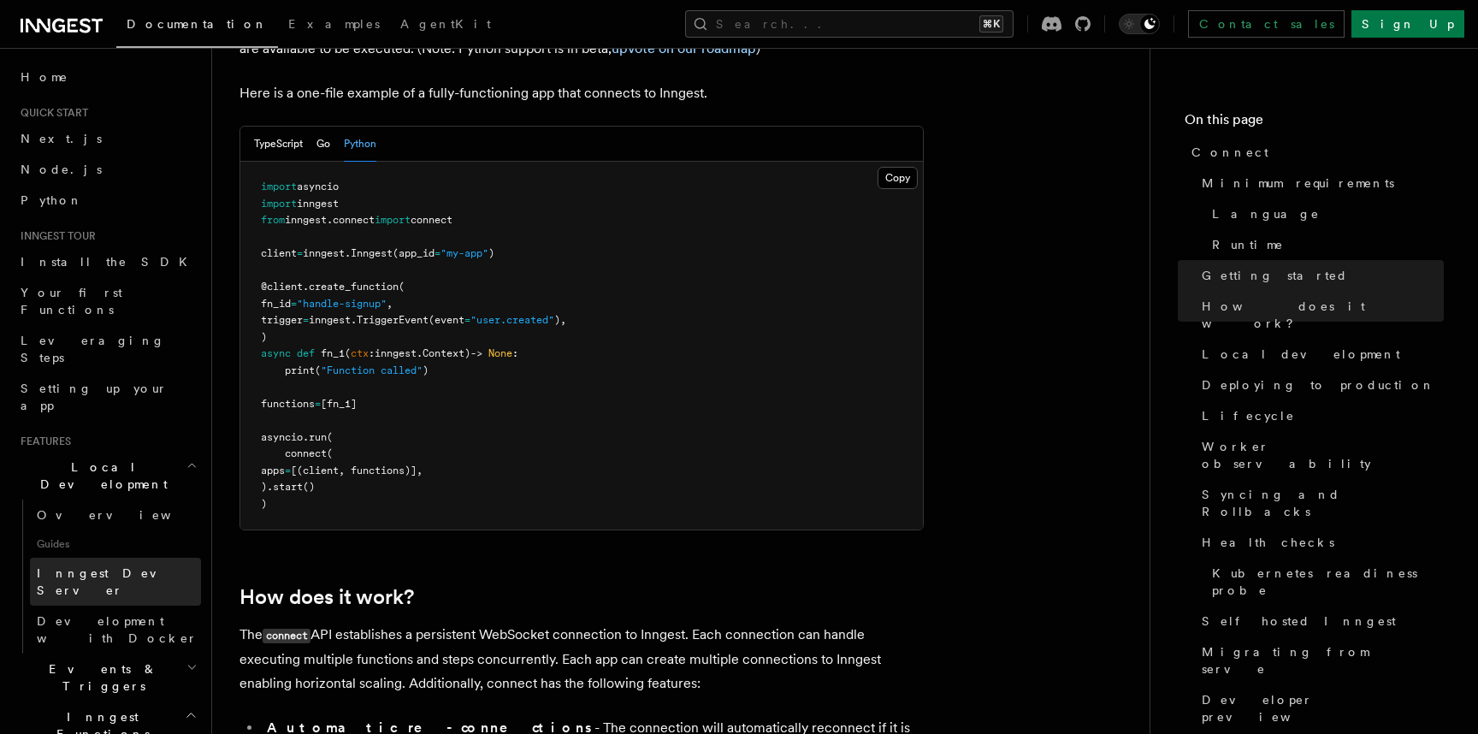
click at [104, 566] on span "Inngest Dev Server" at bounding box center [110, 581] width 146 height 31
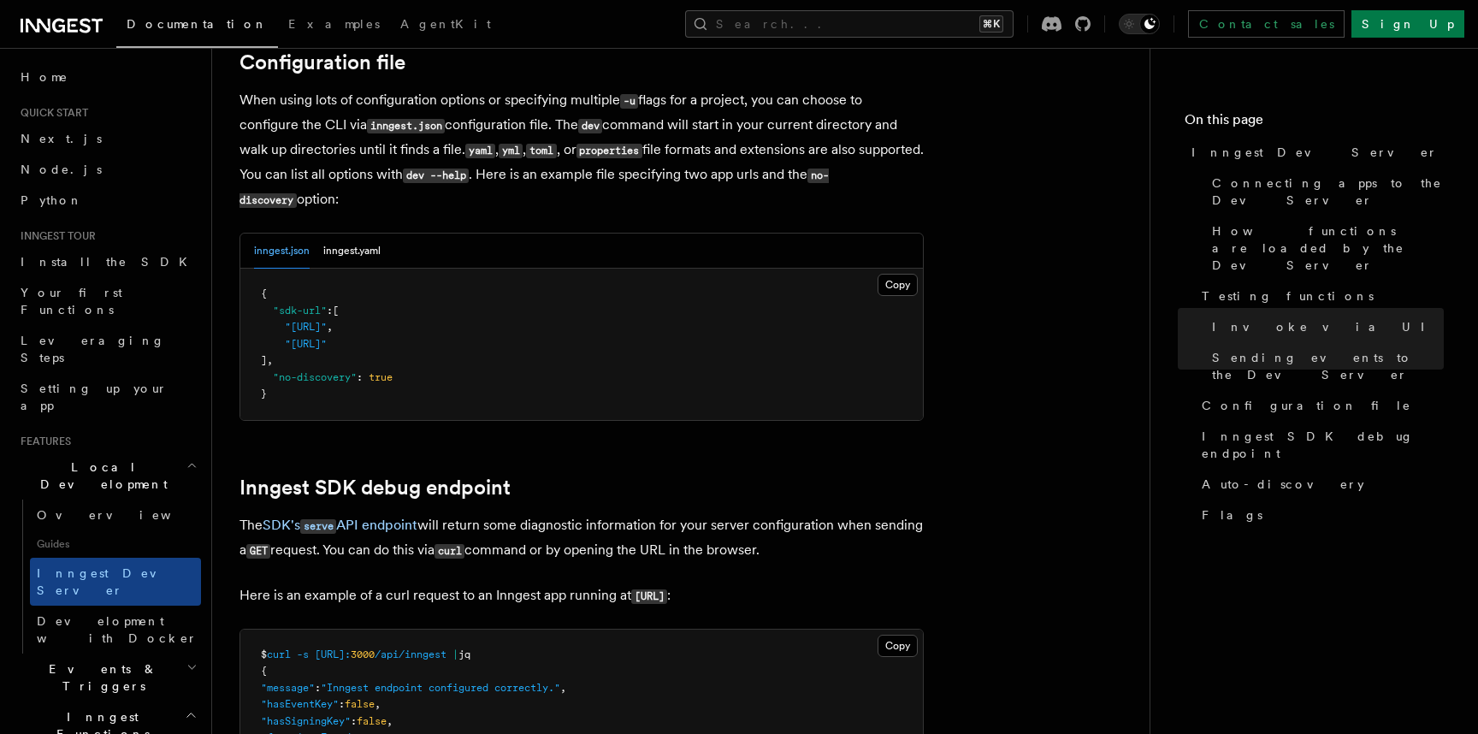
scroll to position [4049, 0]
